Goal: Task Accomplishment & Management: Use online tool/utility

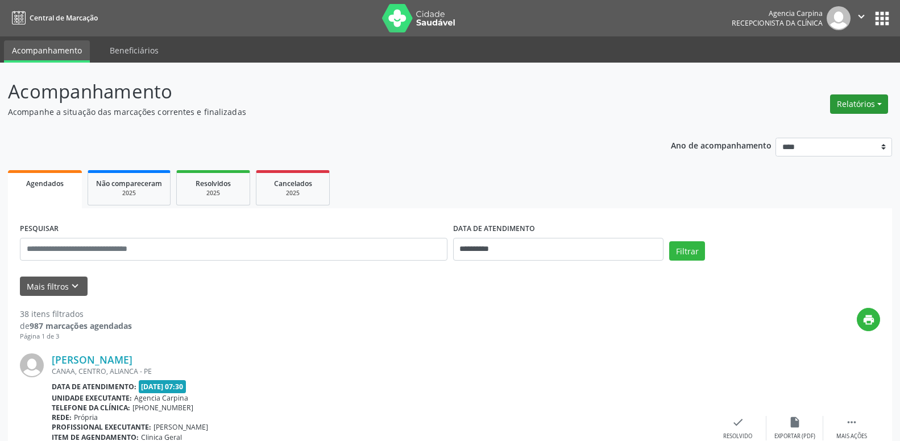
click at [878, 101] on button "Relatórios" at bounding box center [859, 103] width 58 height 19
click at [810, 130] on link "Agendamentos" at bounding box center [828, 129] width 122 height 16
select select "*"
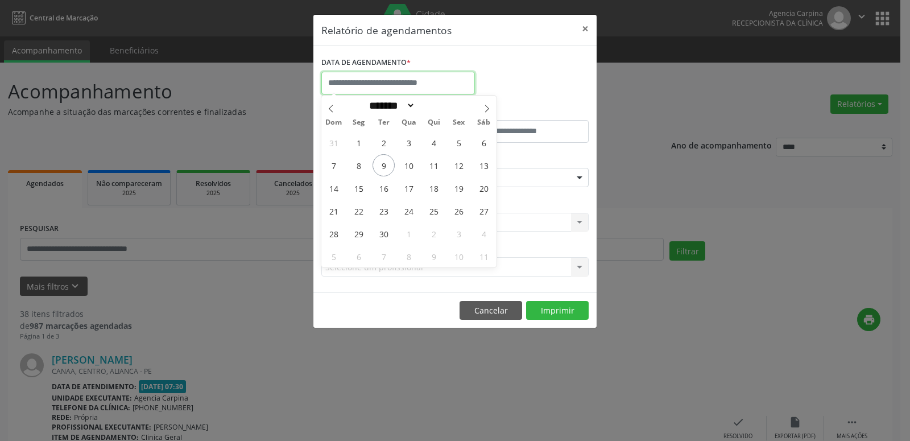
click at [384, 78] on input "text" at bounding box center [398, 83] width 154 height 23
click at [436, 188] on span "18" at bounding box center [434, 188] width 22 height 22
type input "**********"
click at [436, 188] on span "18" at bounding box center [434, 188] width 22 height 22
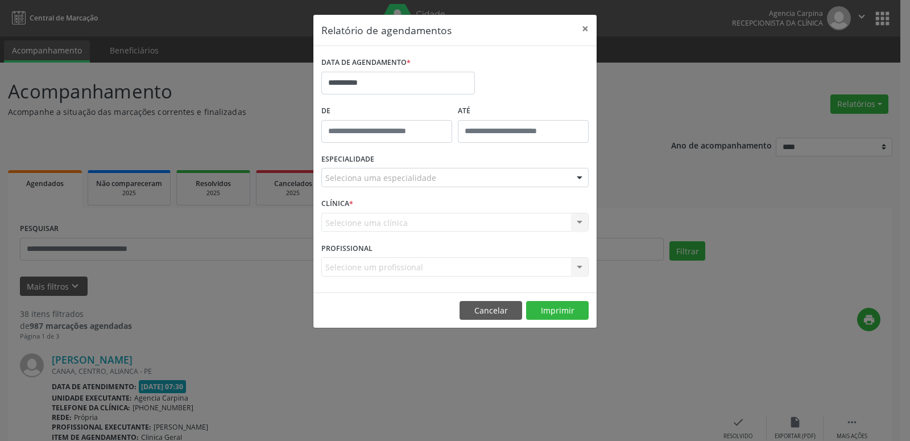
click at [580, 177] on div at bounding box center [579, 177] width 17 height 19
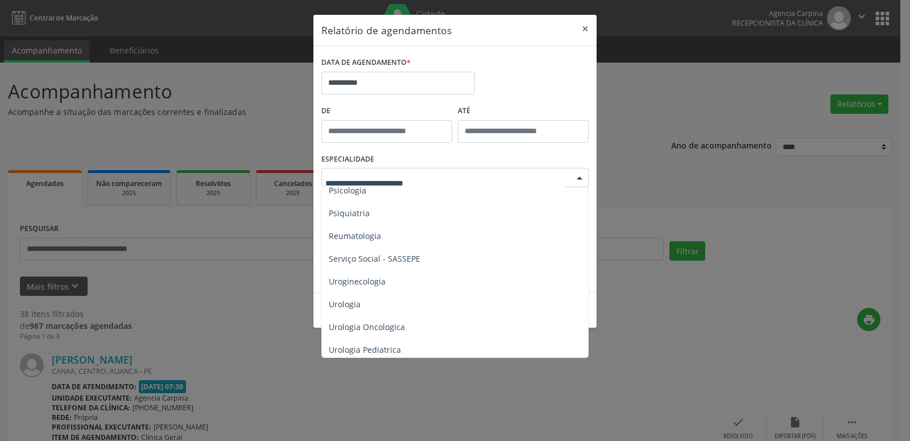
scroll to position [1945, 0]
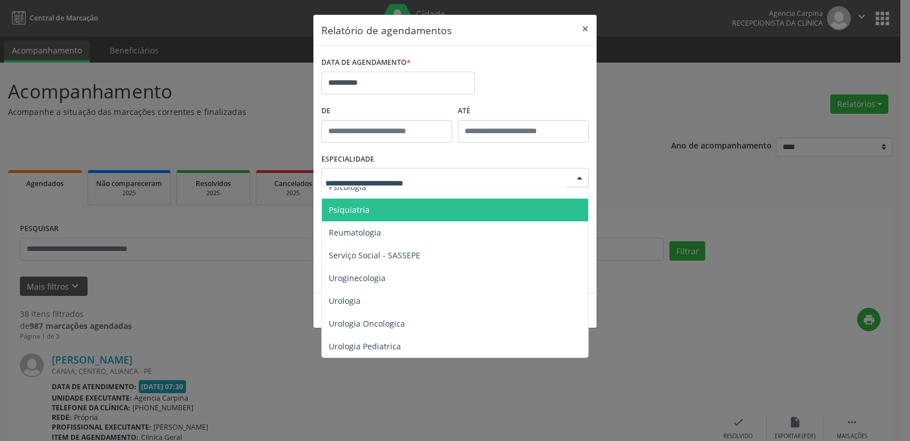
click at [356, 210] on span "Psiquiatria" at bounding box center [349, 209] width 41 height 11
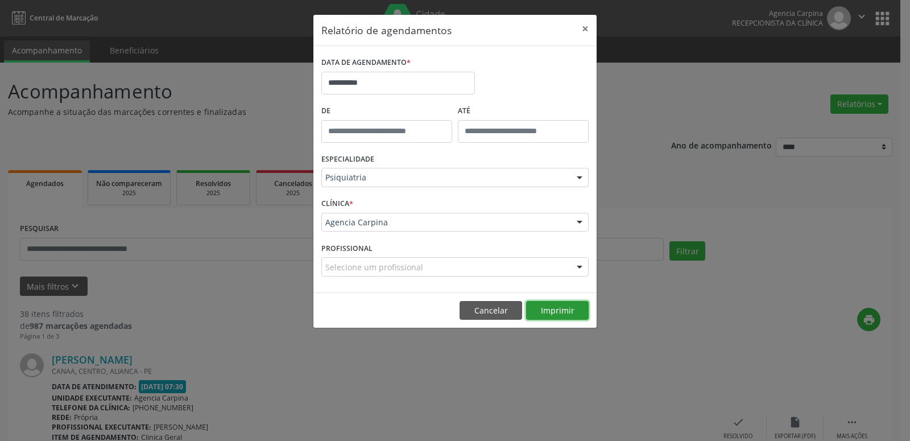
click at [548, 309] on button "Imprimir" at bounding box center [557, 310] width 63 height 19
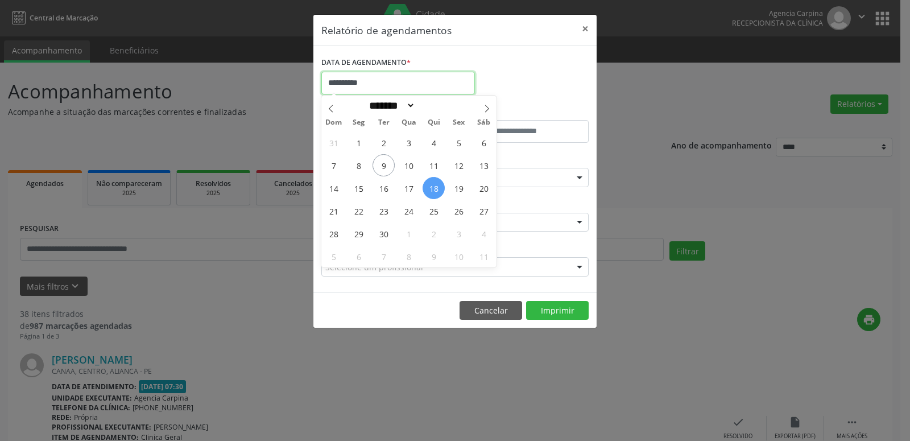
click at [460, 81] on input "**********" at bounding box center [398, 83] width 154 height 23
click at [432, 213] on span "25" at bounding box center [434, 211] width 22 height 22
type input "**********"
click at [432, 213] on span "25" at bounding box center [434, 211] width 22 height 22
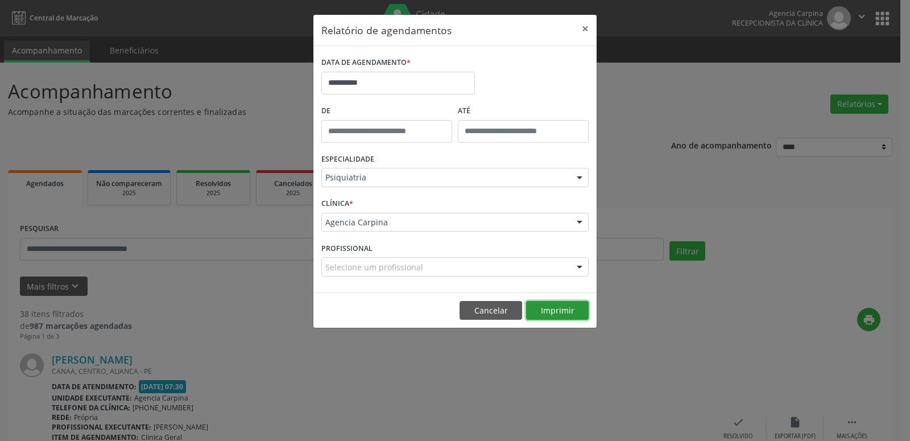
click at [550, 308] on button "Imprimir" at bounding box center [557, 310] width 63 height 19
click at [581, 26] on button "×" at bounding box center [585, 29] width 23 height 28
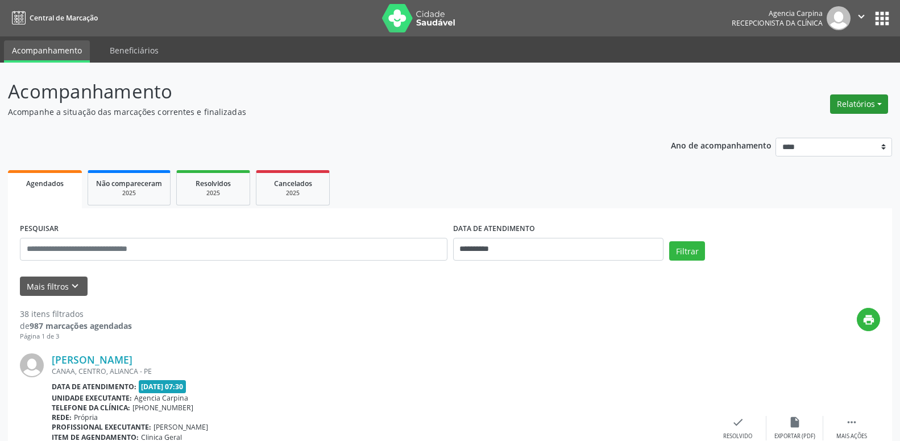
click at [849, 101] on button "Relatórios" at bounding box center [859, 103] width 58 height 19
click at [849, 102] on button "Relatórios" at bounding box center [859, 103] width 58 height 19
click at [800, 130] on link "Agendamentos" at bounding box center [828, 129] width 122 height 16
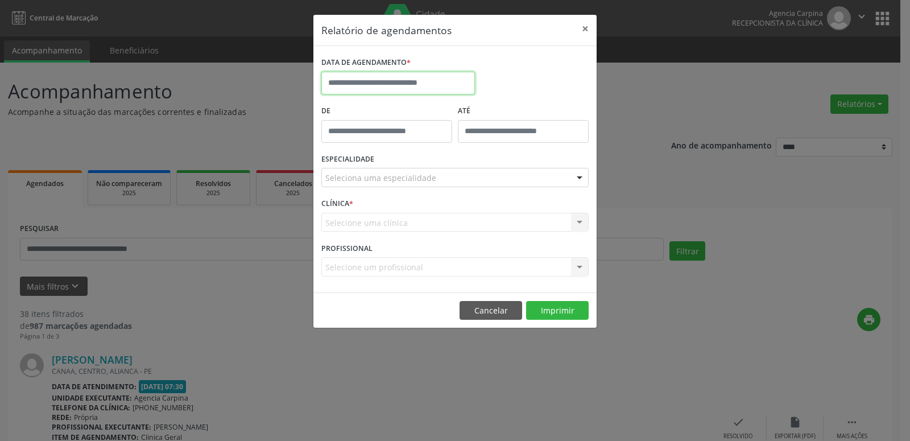
click at [403, 85] on input "text" at bounding box center [398, 83] width 154 height 23
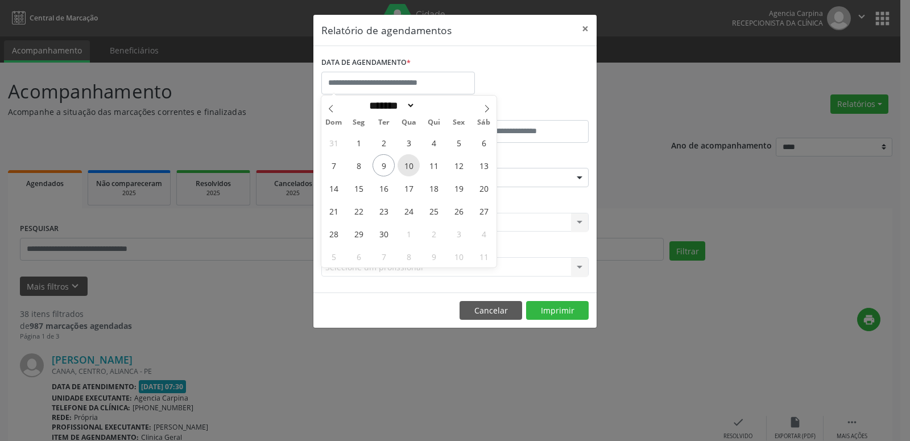
click at [409, 164] on span "10" at bounding box center [409, 165] width 22 height 22
type input "**********"
click at [409, 164] on span "10" at bounding box center [409, 165] width 22 height 22
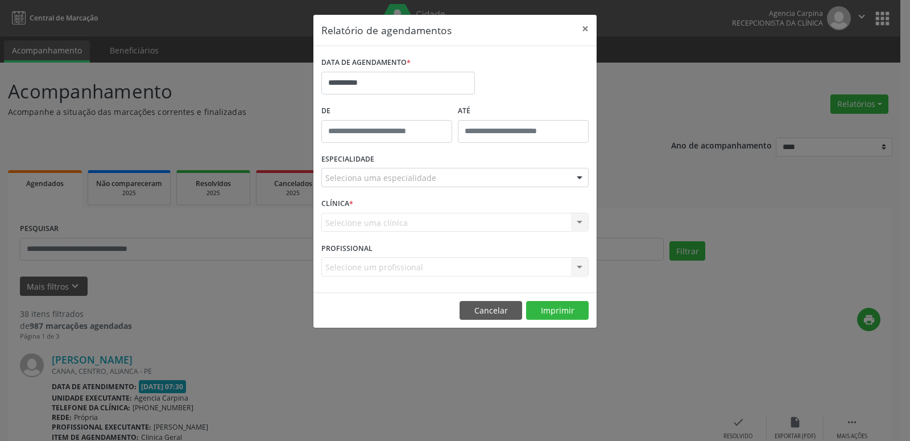
click at [578, 179] on div at bounding box center [579, 177] width 17 height 19
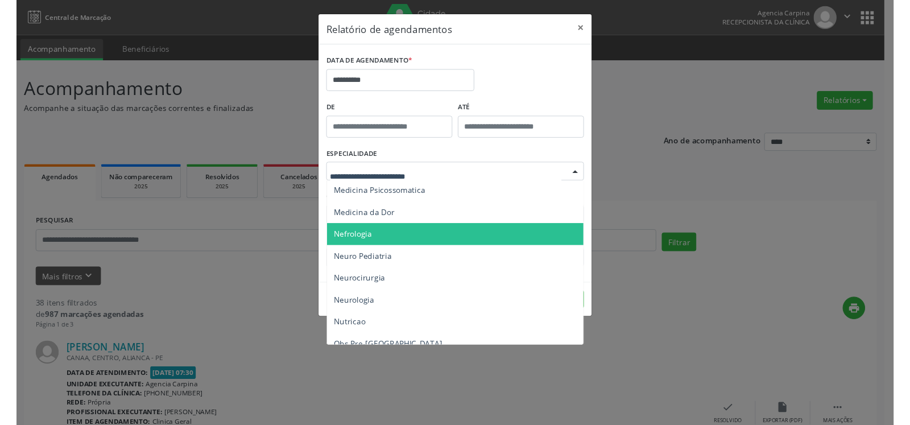
scroll to position [1048, 0]
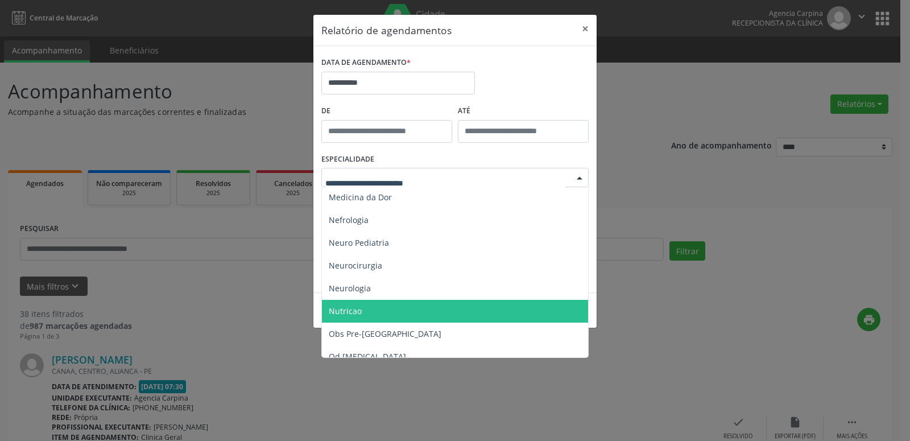
click at [353, 311] on span "Nutricao" at bounding box center [345, 310] width 33 height 11
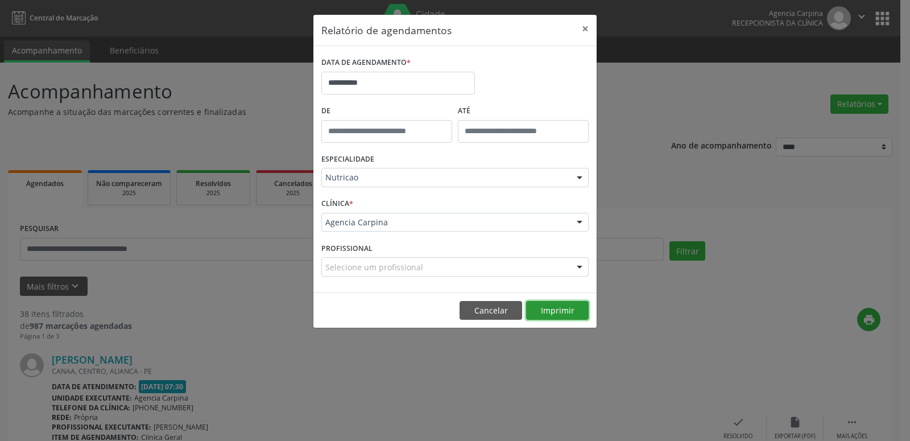
click at [547, 310] on button "Imprimir" at bounding box center [557, 310] width 63 height 19
